Goal: Use online tool/utility: Utilize a website feature to perform a specific function

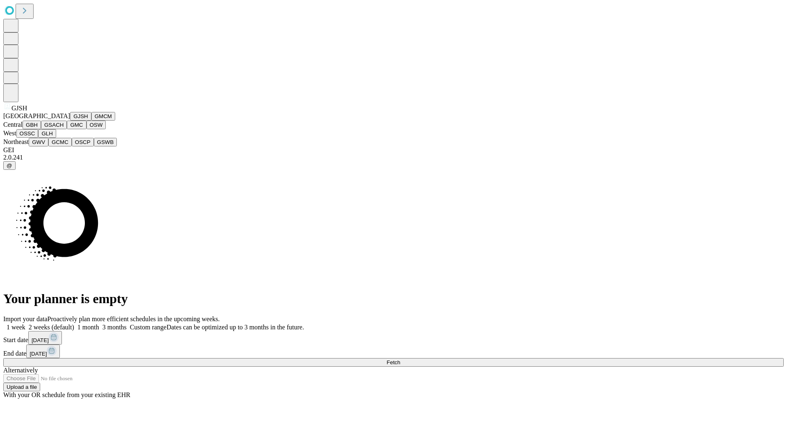
click at [70, 120] on button "GJSH" at bounding box center [80, 116] width 21 height 9
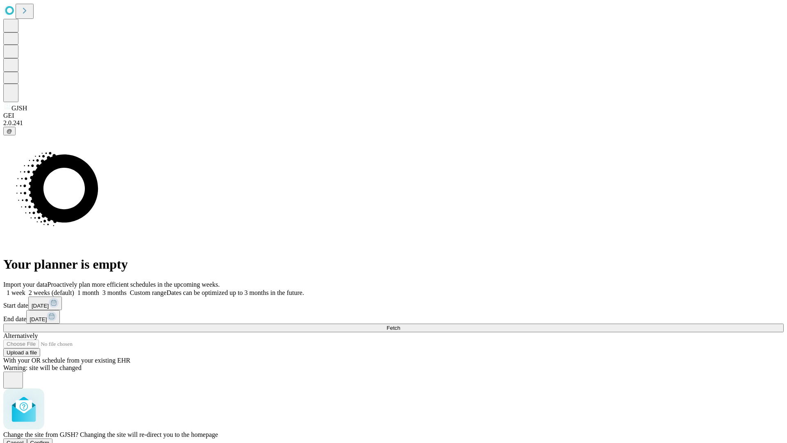
click at [50, 439] on span "Confirm" at bounding box center [39, 442] width 19 height 6
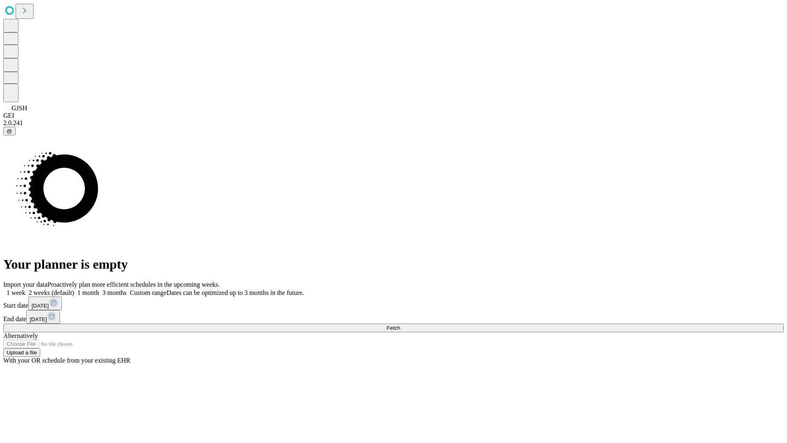
click at [25, 289] on label "1 week" at bounding box center [14, 292] width 22 height 7
click at [400, 325] on span "Fetch" at bounding box center [393, 328] width 14 height 6
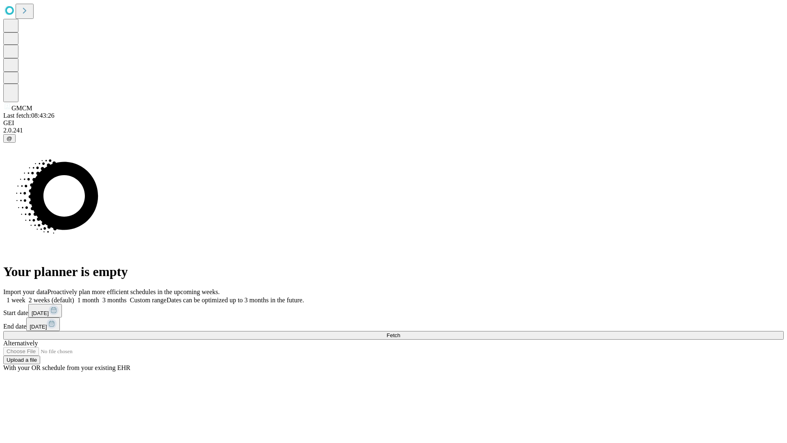
click at [25, 296] on label "1 week" at bounding box center [14, 299] width 22 height 7
click at [400, 332] on span "Fetch" at bounding box center [393, 335] width 14 height 6
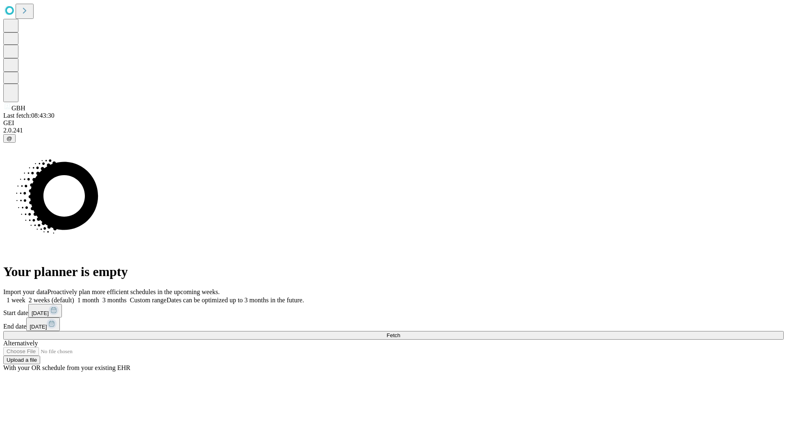
click at [25, 296] on label "1 week" at bounding box center [14, 299] width 22 height 7
click at [400, 332] on span "Fetch" at bounding box center [393, 335] width 14 height 6
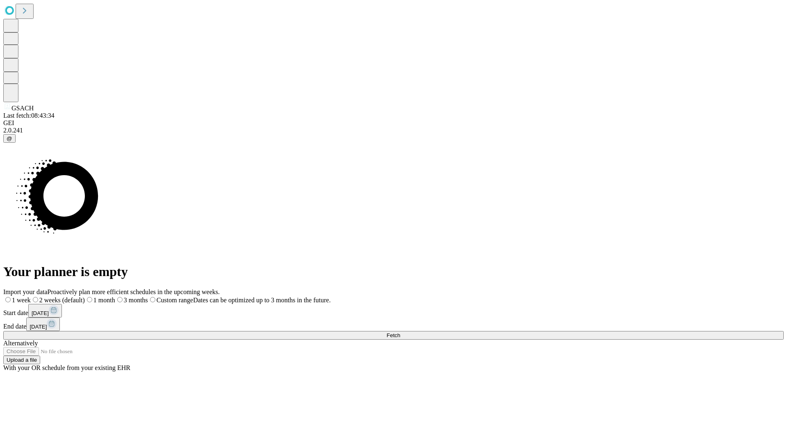
click at [31, 296] on label "1 week" at bounding box center [16, 299] width 27 height 7
click at [400, 332] on span "Fetch" at bounding box center [393, 335] width 14 height 6
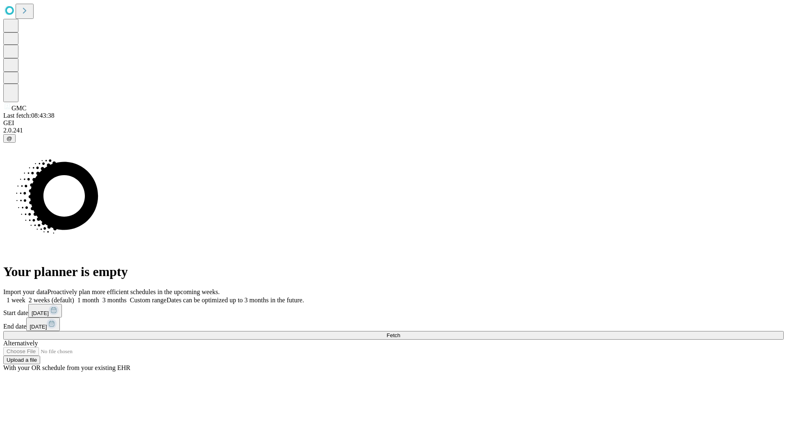
click at [25, 296] on label "1 week" at bounding box center [14, 299] width 22 height 7
click at [400, 332] on span "Fetch" at bounding box center [393, 335] width 14 height 6
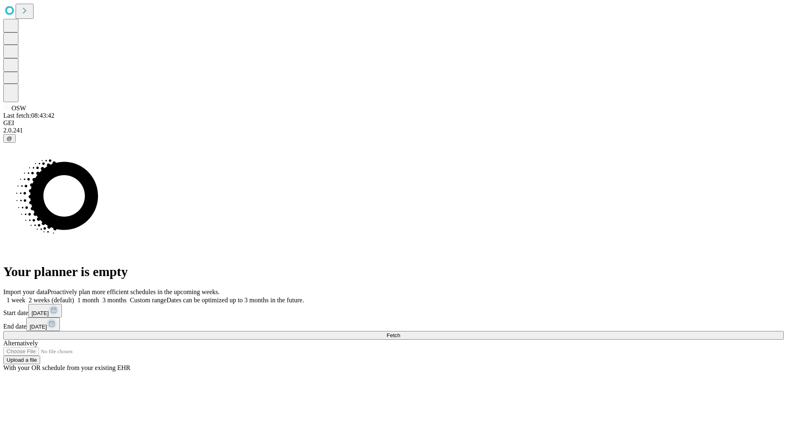
click at [25, 296] on label "1 week" at bounding box center [14, 299] width 22 height 7
click at [400, 332] on span "Fetch" at bounding box center [393, 335] width 14 height 6
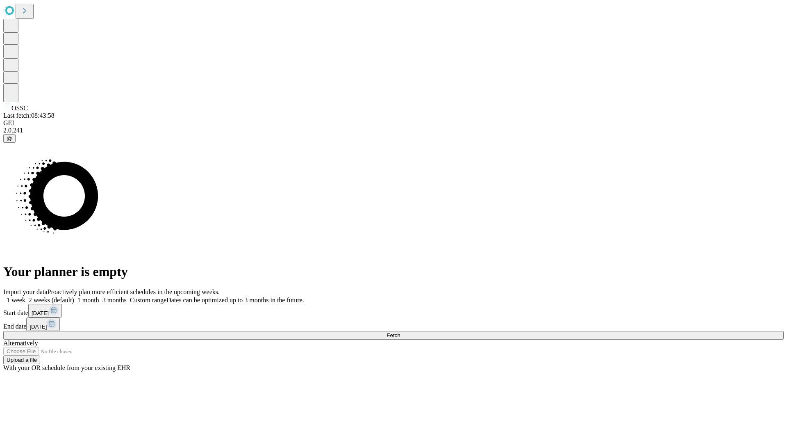
click at [25, 296] on label "1 week" at bounding box center [14, 299] width 22 height 7
click at [400, 332] on span "Fetch" at bounding box center [393, 335] width 14 height 6
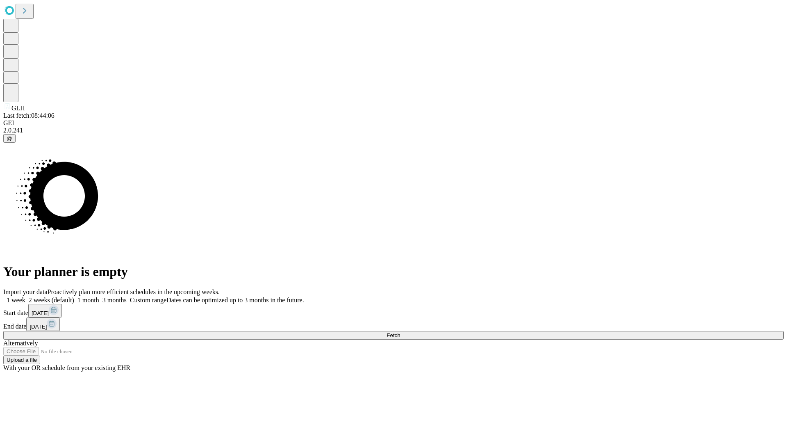
click at [25, 296] on label "1 week" at bounding box center [14, 299] width 22 height 7
click at [400, 332] on span "Fetch" at bounding box center [393, 335] width 14 height 6
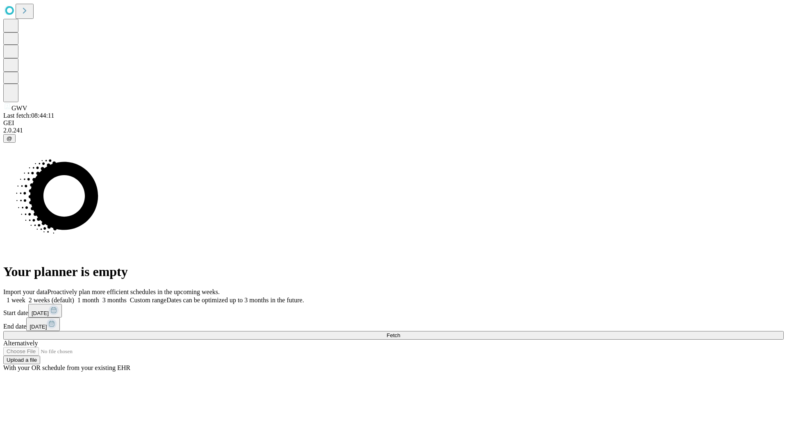
click at [25, 296] on label "1 week" at bounding box center [14, 299] width 22 height 7
click at [400, 332] on span "Fetch" at bounding box center [393, 335] width 14 height 6
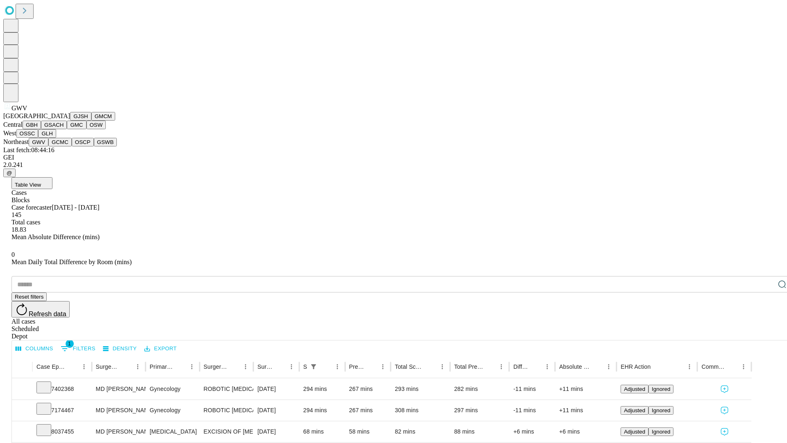
click at [64, 146] on button "GCMC" at bounding box center [59, 142] width 23 height 9
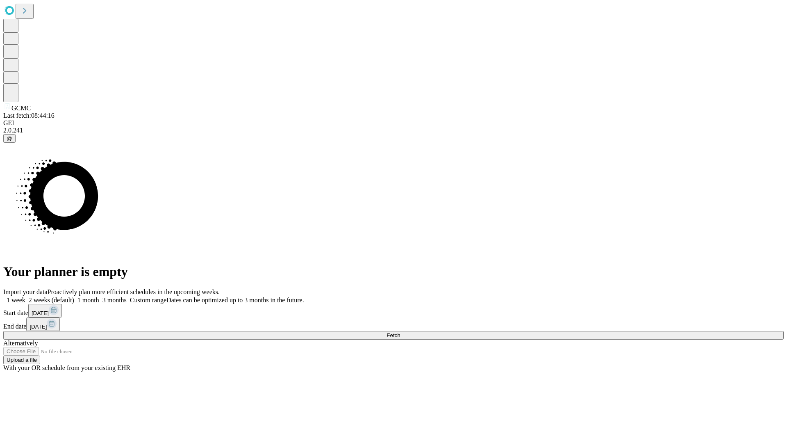
click at [400, 332] on span "Fetch" at bounding box center [393, 335] width 14 height 6
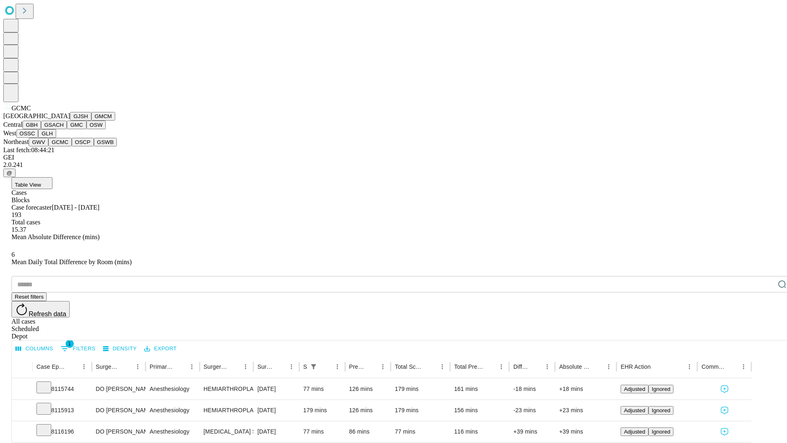
click at [72, 146] on button "OSCP" at bounding box center [83, 142] width 22 height 9
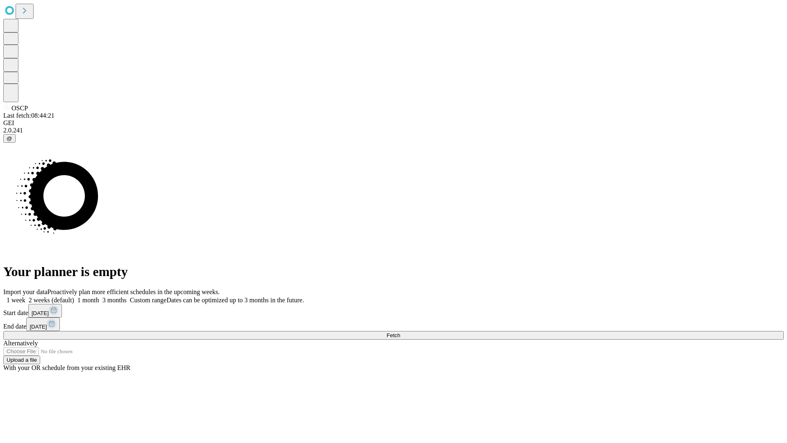
click at [400, 332] on span "Fetch" at bounding box center [393, 335] width 14 height 6
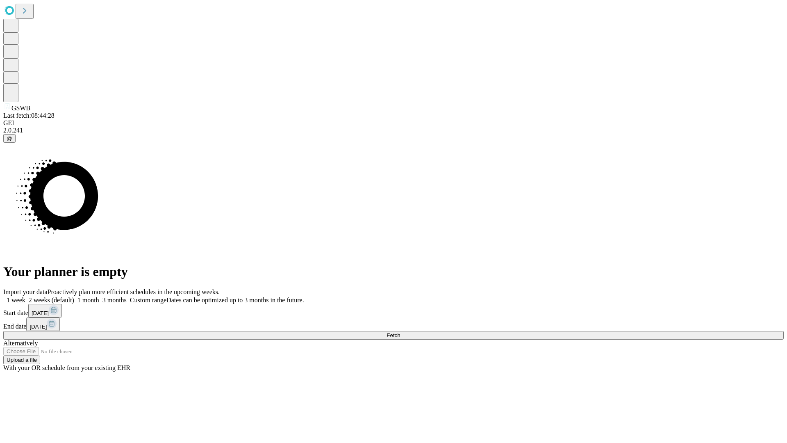
click at [25, 296] on label "1 week" at bounding box center [14, 299] width 22 height 7
click at [400, 332] on span "Fetch" at bounding box center [393, 335] width 14 height 6
